Goal: Transaction & Acquisition: Purchase product/service

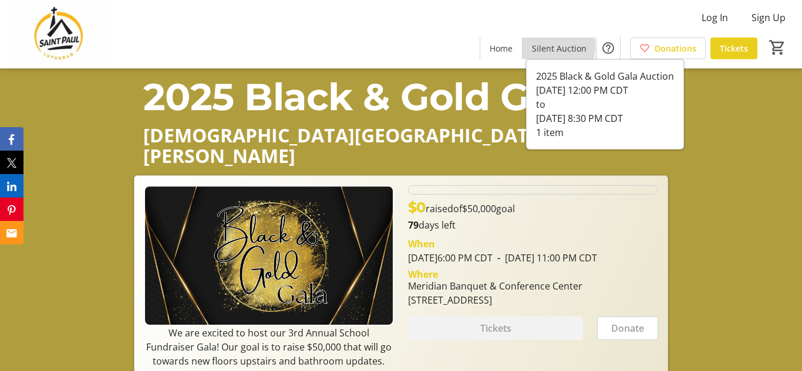
click at [556, 47] on span "Silent Auction" at bounding box center [559, 48] width 55 height 12
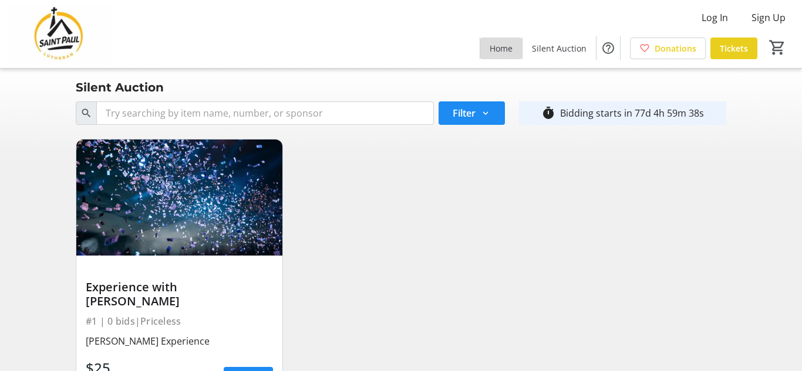
click at [512, 48] on span "Home" at bounding box center [500, 48] width 23 height 12
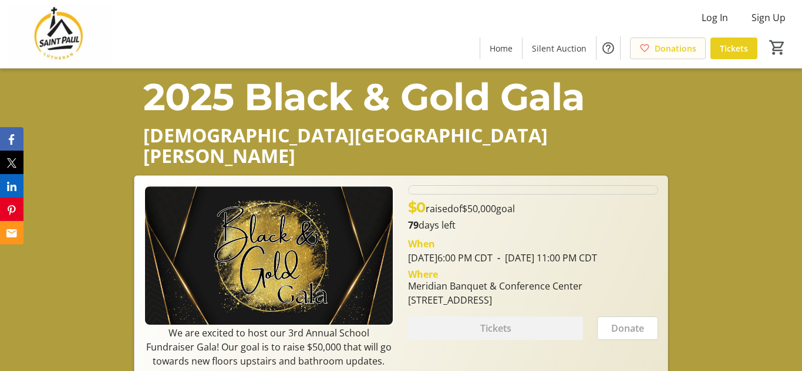
click at [668, 43] on span "Donations" at bounding box center [675, 48] width 42 height 12
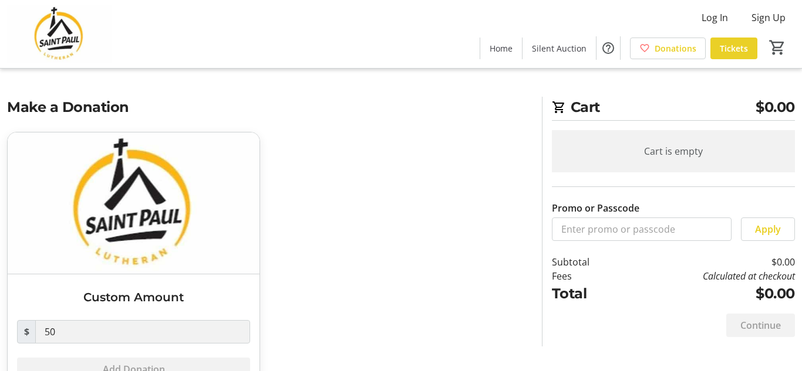
click at [742, 44] on span "Tickets" at bounding box center [733, 48] width 28 height 12
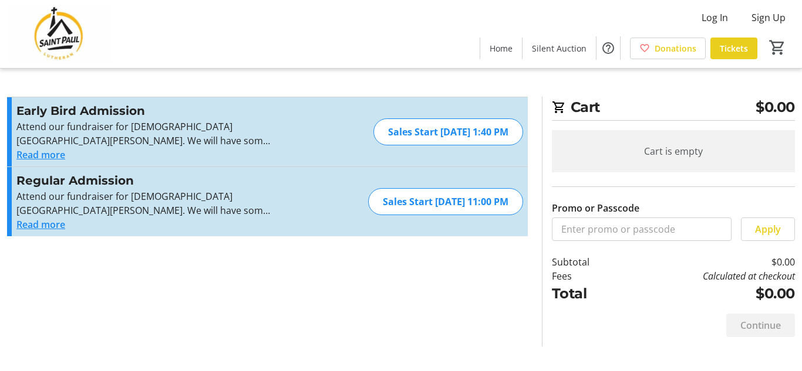
click at [58, 156] on button "Read more" at bounding box center [40, 155] width 49 height 14
